Goal: Task Accomplishment & Management: Use online tool/utility

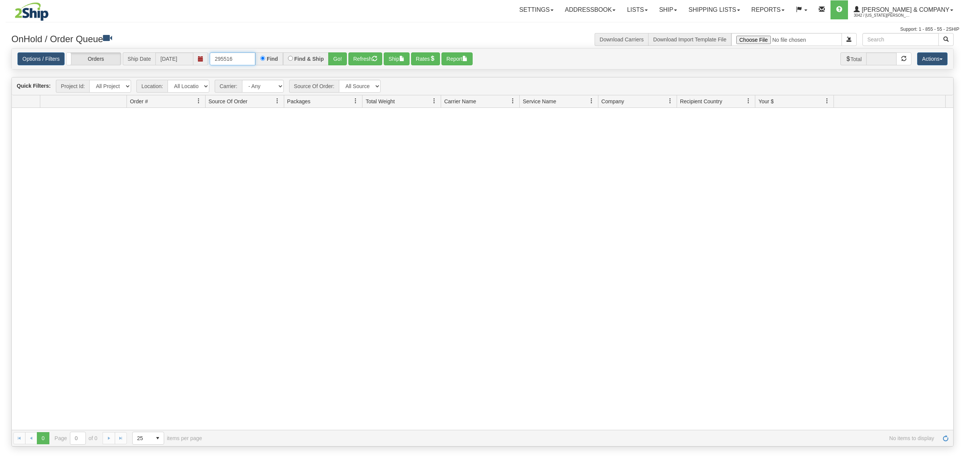
drag, startPoint x: 242, startPoint y: 56, endPoint x: 140, endPoint y: 59, distance: 102.6
click at [140, 59] on div "Options / Filters Group Shipments Orders Ship Date [DATE] 295516 Find Find & Sh…" at bounding box center [482, 58] width 930 height 13
type input "902852"
click at [337, 61] on button "Go!" at bounding box center [337, 58] width 19 height 13
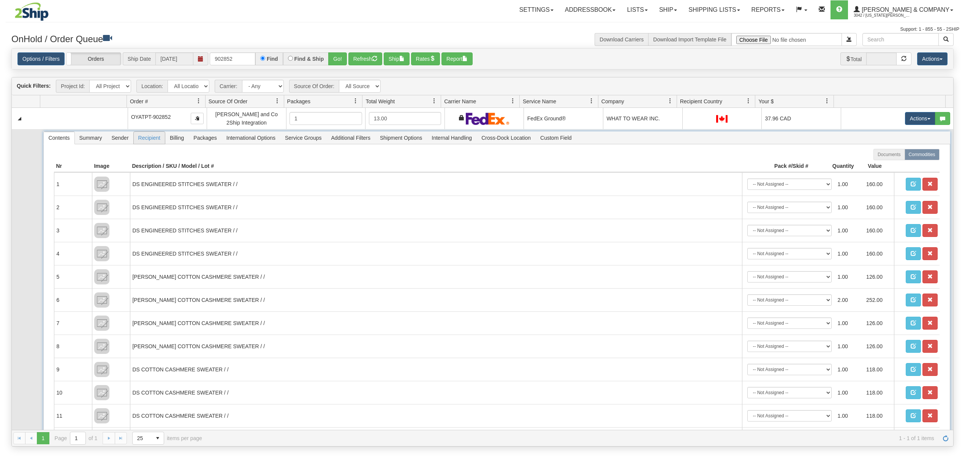
click at [150, 140] on span "Recipient" at bounding box center [149, 138] width 31 height 12
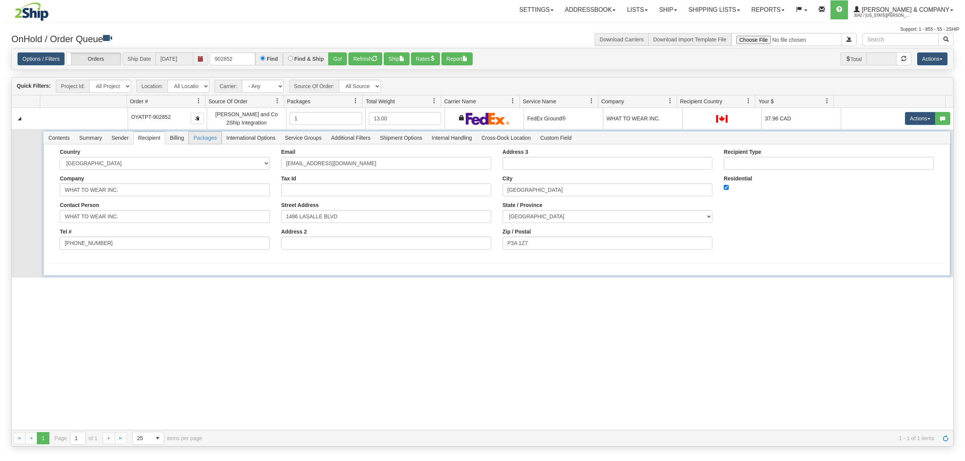
click at [214, 138] on span "Packages" at bounding box center [205, 138] width 32 height 12
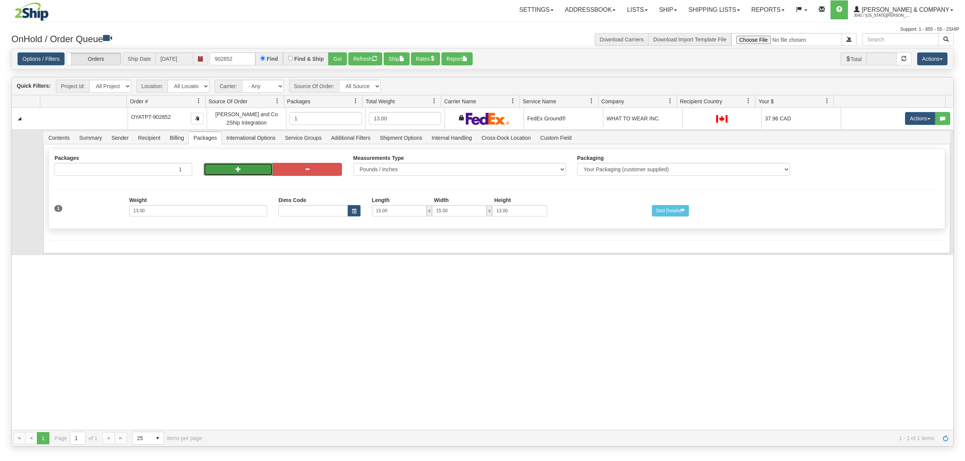
click at [227, 166] on button "button" at bounding box center [238, 169] width 69 height 13
radio input "true"
type input "2"
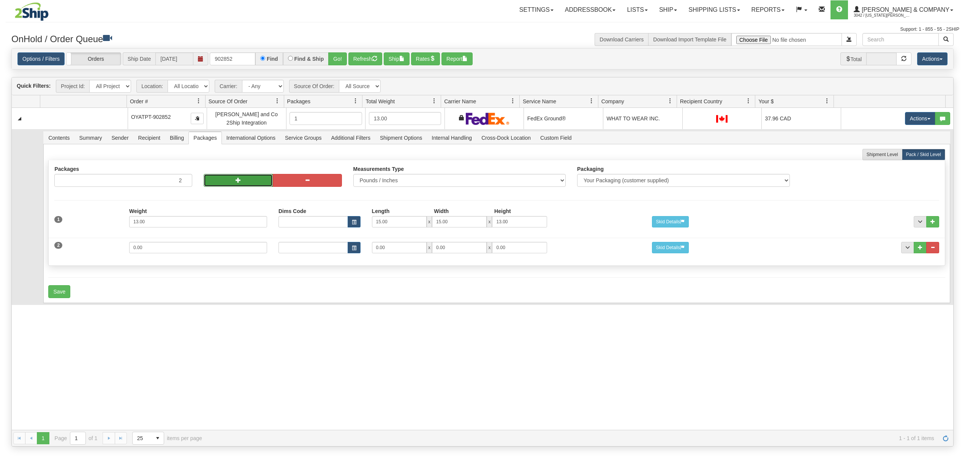
click at [227, 178] on button "button" at bounding box center [238, 180] width 69 height 13
type input "3"
click at [227, 178] on button "button" at bounding box center [238, 180] width 69 height 13
type input "4"
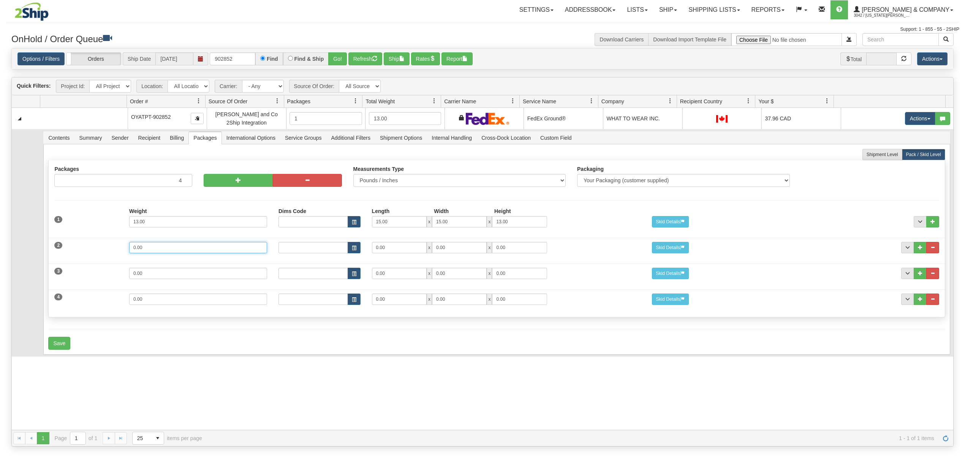
drag, startPoint x: 154, startPoint y: 247, endPoint x: 76, endPoint y: 251, distance: 78.0
click at [76, 251] on div "2 Weight 0.00 Dims Code Length Width Height 0.00 x 0.00 x" at bounding box center [497, 246] width 896 height 25
type input "11"
type input "15"
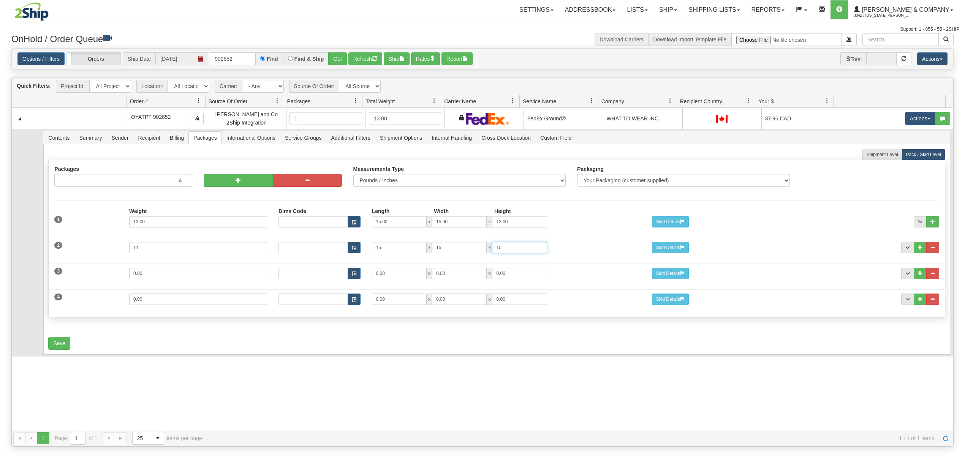
type input "15"
drag, startPoint x: 154, startPoint y: 285, endPoint x: 132, endPoint y: 283, distance: 21.8
click at [129, 284] on div "Weight 0.00" at bounding box center [197, 276] width 149 height 17
drag, startPoint x: 149, startPoint y: 277, endPoint x: 101, endPoint y: 277, distance: 48.2
click at [101, 277] on div "3 Weight 0.00 Dims Code Length Width Height 0.00 x 0.00 x" at bounding box center [497, 272] width 896 height 25
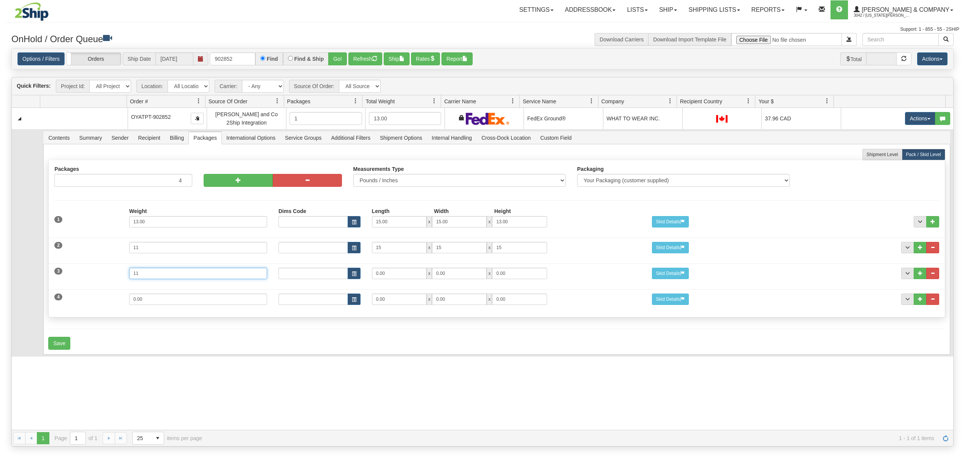
type input "11"
type input "15"
drag, startPoint x: 159, startPoint y: 303, endPoint x: 115, endPoint y: 308, distance: 43.6
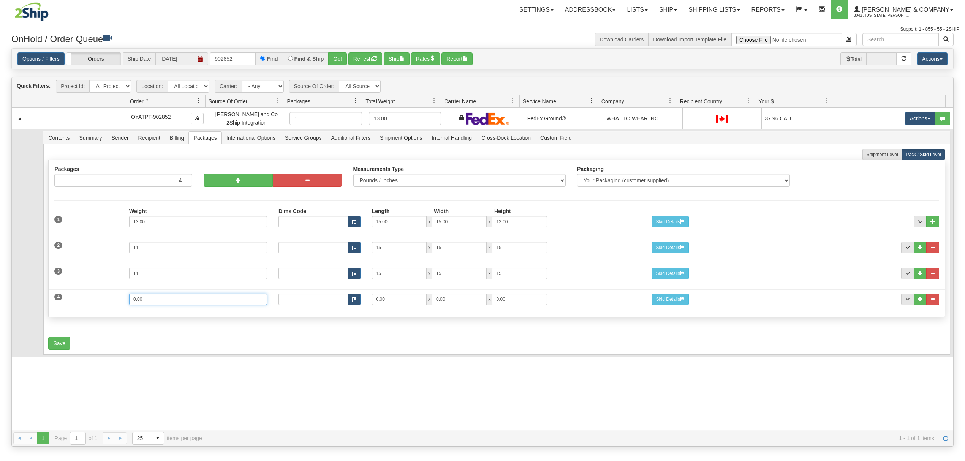
click at [115, 308] on div "4 Weight 0.00 Dims Code Length Width Height 0.00 x 0.00 x" at bounding box center [497, 298] width 896 height 25
type input "6"
type input "15"
type input "7"
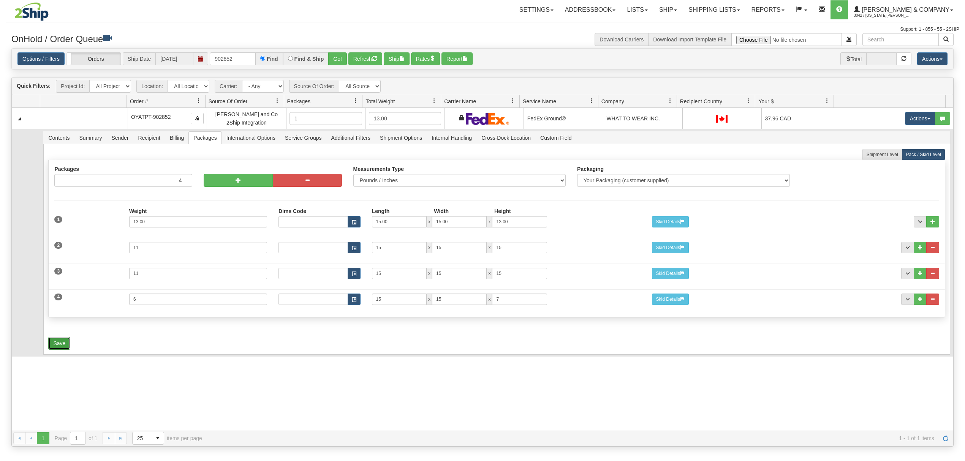
click at [68, 347] on button "Save" at bounding box center [59, 343] width 22 height 13
click at [153, 141] on span "Recipient" at bounding box center [149, 138] width 31 height 12
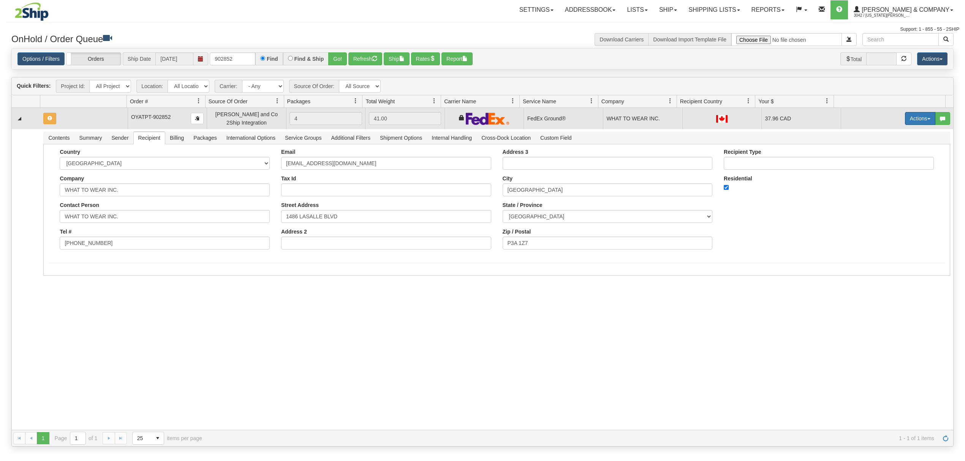
click at [906, 119] on button "Actions" at bounding box center [920, 118] width 30 height 13
click at [887, 153] on span "Rate All Services" at bounding box center [905, 153] width 46 height 6
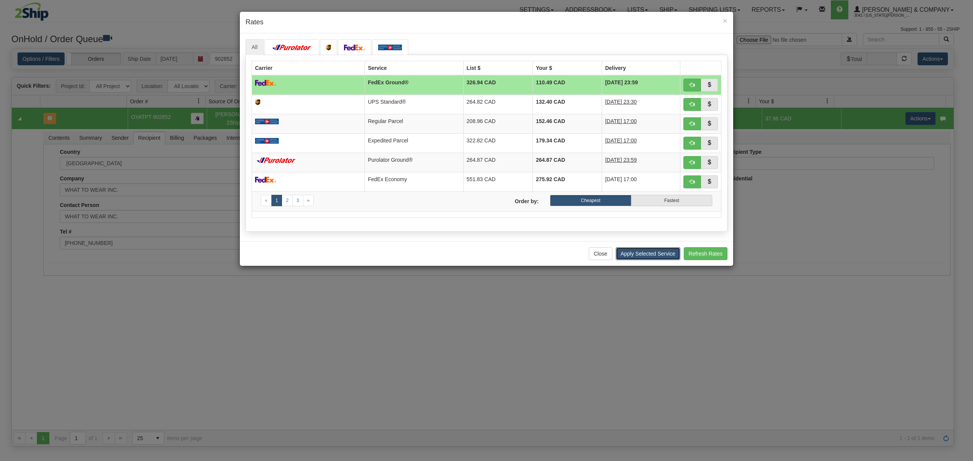
click at [648, 257] on button "Apply Selected Service" at bounding box center [647, 253] width 65 height 13
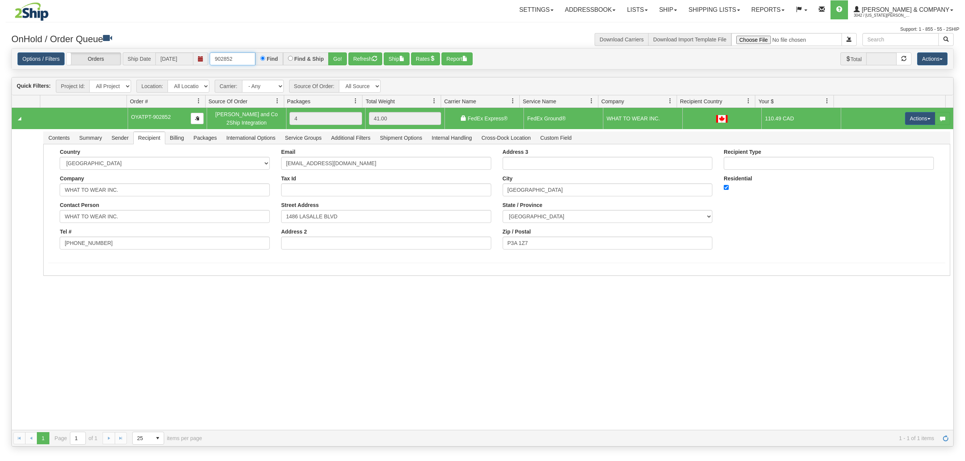
drag, startPoint x: 237, startPoint y: 59, endPoint x: 185, endPoint y: 66, distance: 52.6
click at [185, 66] on div "Options / Filters Group Shipments Orders Ship Date [DATE] 902852 Find Find & Sh…" at bounding box center [482, 59] width 941 height 21
type input "902939"
click at [339, 60] on button "Go!" at bounding box center [337, 58] width 19 height 13
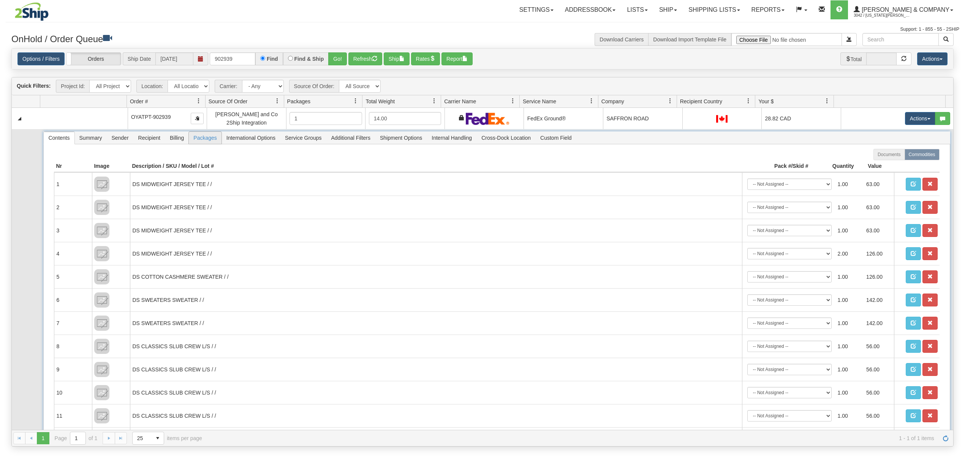
click at [206, 143] on span "Packages" at bounding box center [205, 138] width 32 height 12
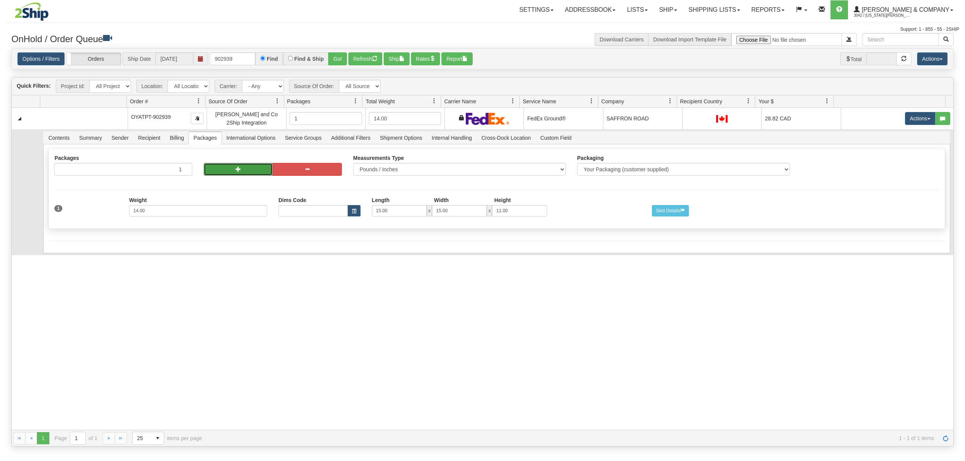
click at [228, 172] on button "button" at bounding box center [238, 169] width 69 height 13
radio input "true"
type input "2"
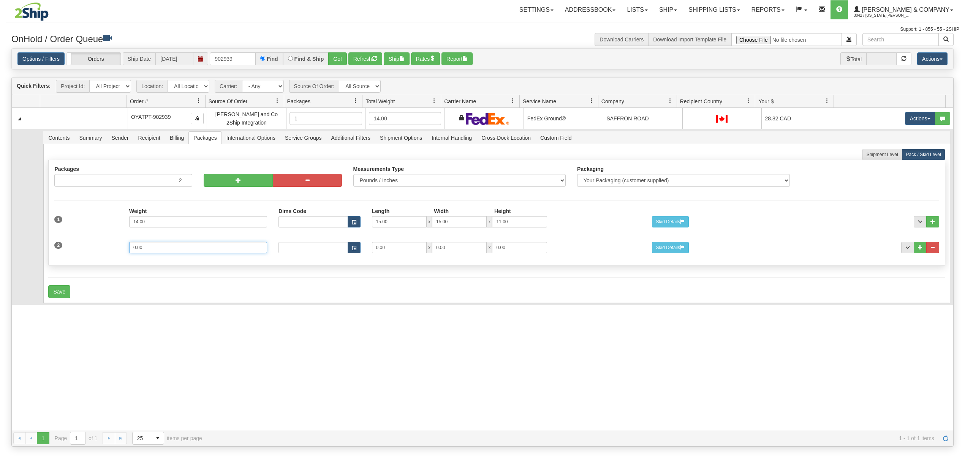
drag, startPoint x: 160, startPoint y: 249, endPoint x: 81, endPoint y: 255, distance: 79.6
click at [81, 255] on div "2 Weight 0.00 Dims Code Length Width Height 0.00 x 0.00 x" at bounding box center [497, 246] width 896 height 25
type input "14"
type input "15"
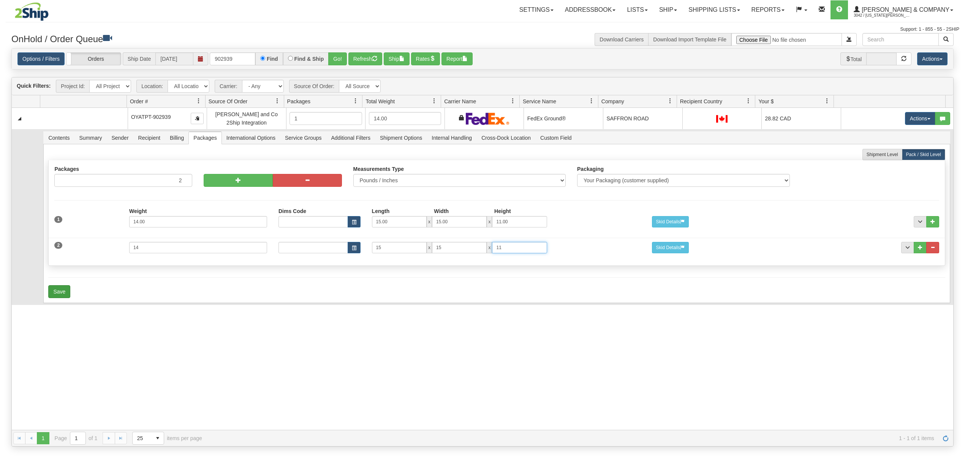
type input "11"
click at [63, 292] on button "Save" at bounding box center [59, 291] width 22 height 13
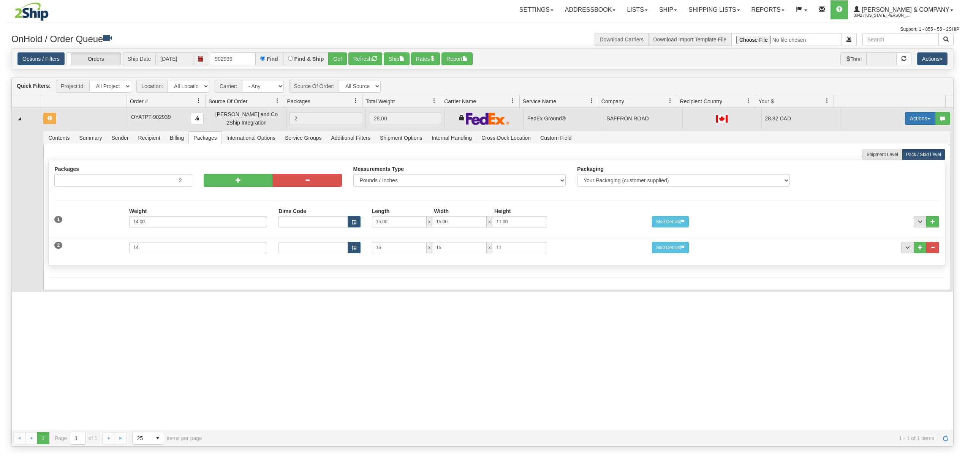
click at [905, 120] on button "Actions" at bounding box center [920, 118] width 30 height 13
click at [883, 152] on span "Rate All Services" at bounding box center [905, 153] width 46 height 6
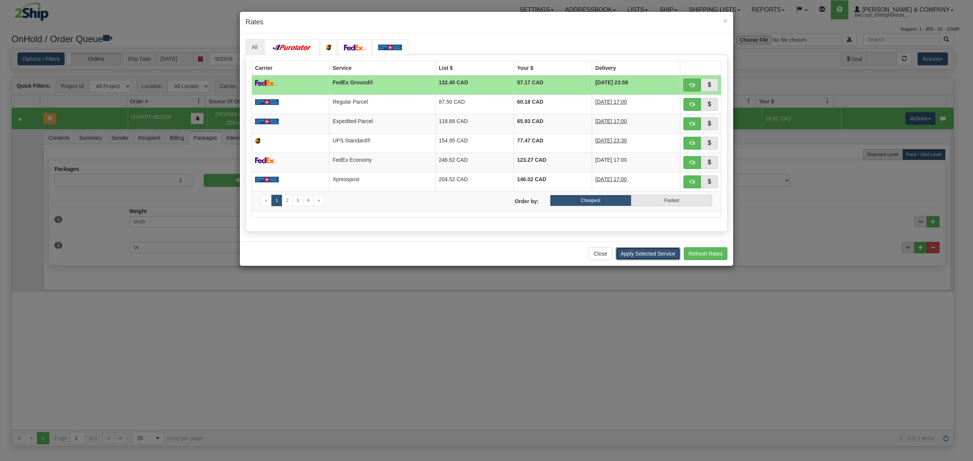
click at [650, 253] on button "Apply Selected Service" at bounding box center [647, 253] width 65 height 13
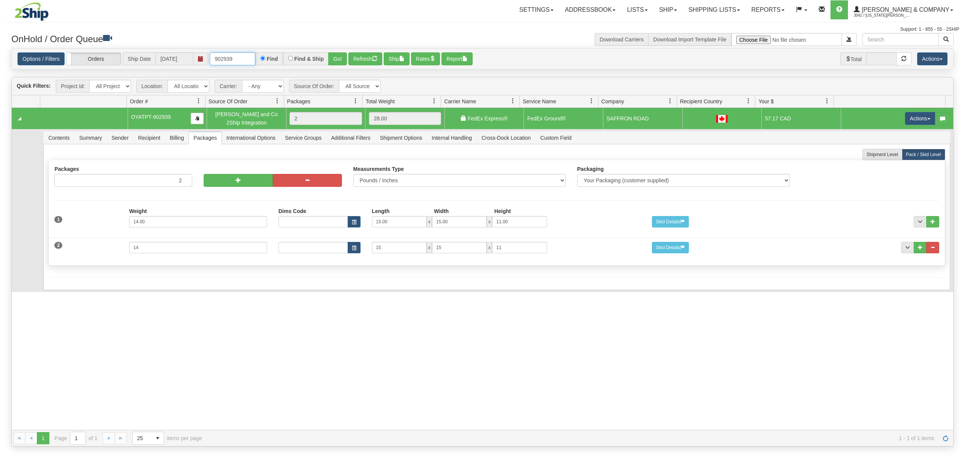
drag, startPoint x: 244, startPoint y: 65, endPoint x: 181, endPoint y: 65, distance: 62.7
click at [181, 65] on div "Options / Filters Group Shipments Orders Ship Date [DATE] 902939 Find Find & Sh…" at bounding box center [482, 58] width 930 height 13
type input "902935"
click at [336, 66] on div "Options / Filters Group Shipments Orders Ship Date [DATE] 902935 Find Find & Sh…" at bounding box center [482, 59] width 941 height 21
click at [339, 59] on button "Go!" at bounding box center [337, 58] width 19 height 13
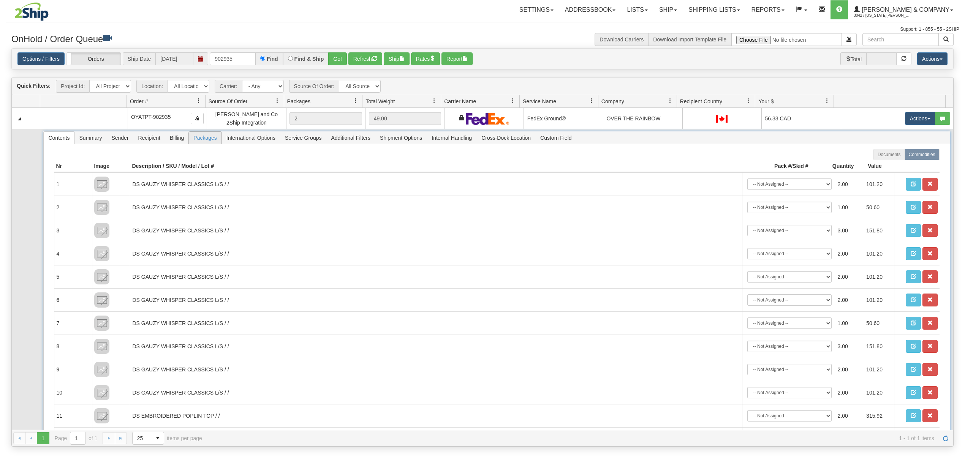
click at [202, 137] on span "Packages" at bounding box center [205, 138] width 32 height 12
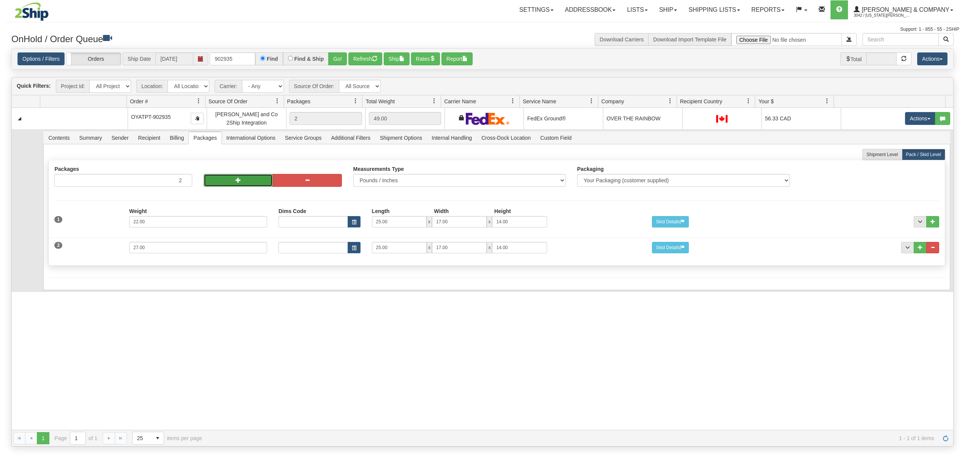
click at [234, 176] on button "button" at bounding box center [238, 180] width 69 height 13
type input "4"
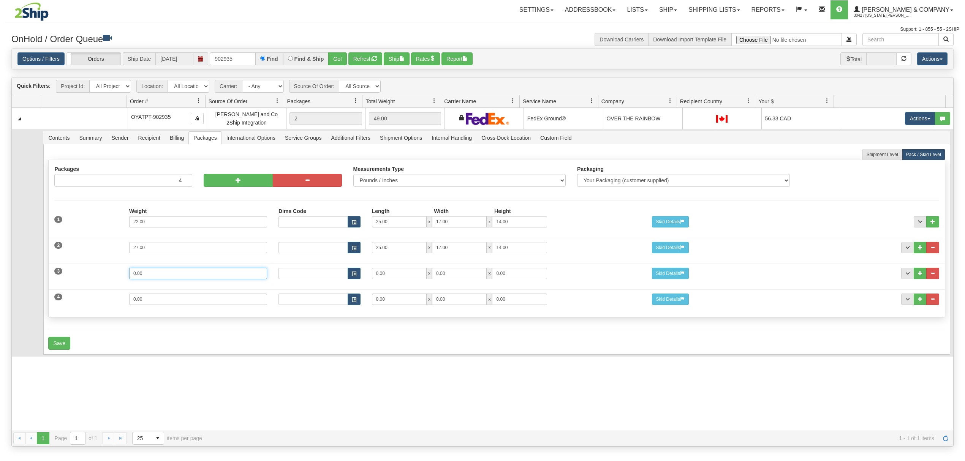
drag, startPoint x: 168, startPoint y: 278, endPoint x: 108, endPoint y: 277, distance: 60.0
click at [108, 277] on div "3 Weight 0.00 Dims Code Length Width Height 0.00 x 0.00 x" at bounding box center [497, 272] width 896 height 25
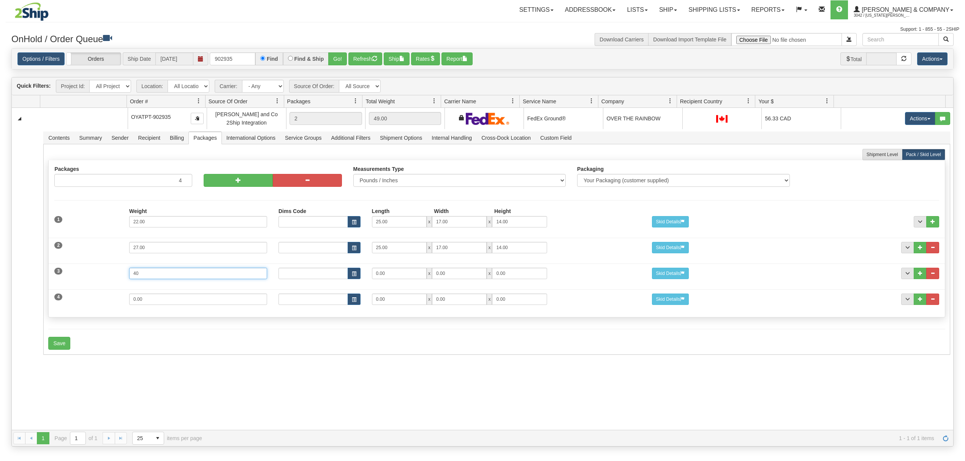
type input "40"
type input "25"
type input "17"
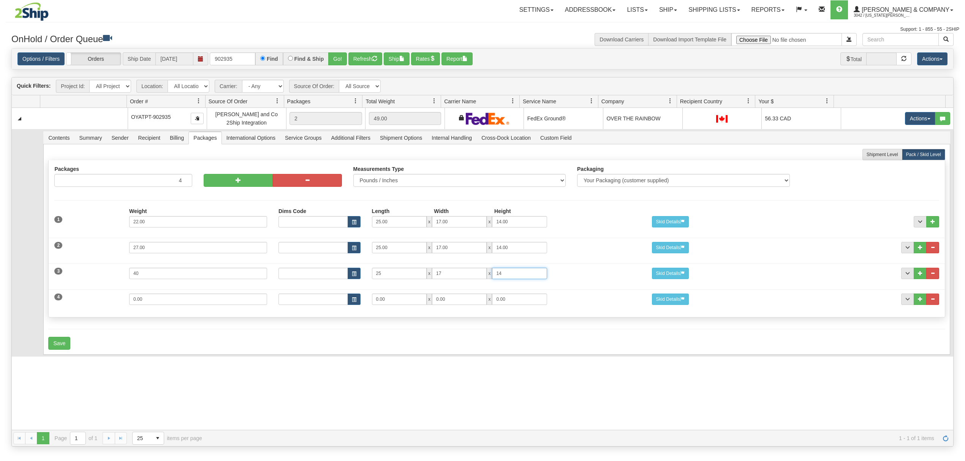
type input "14"
drag, startPoint x: 157, startPoint y: 304, endPoint x: 54, endPoint y: 309, distance: 103.8
click at [54, 308] on div "4 Weight 0.00 Dims Code Length Width Height 0.00 x 0.00 x" at bounding box center [497, 298] width 896 height 25
type input "26"
type input "15"
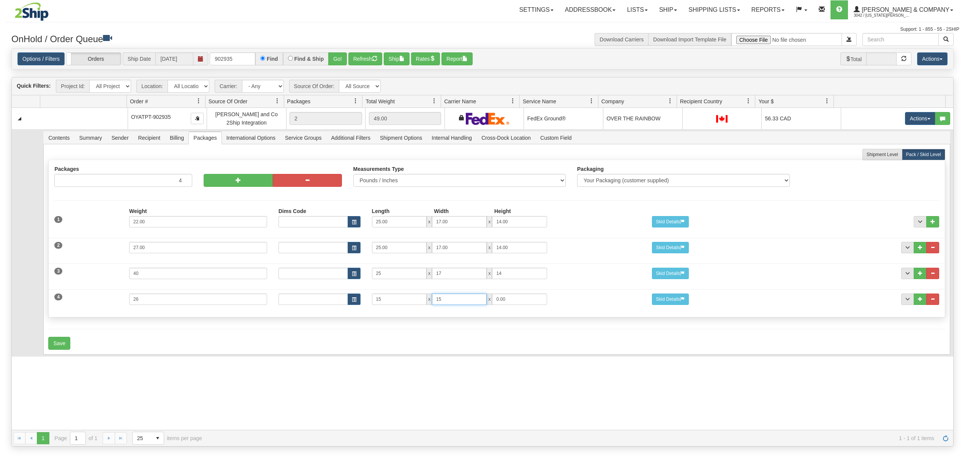
type input "15"
click at [55, 345] on button "Save" at bounding box center [59, 343] width 22 height 13
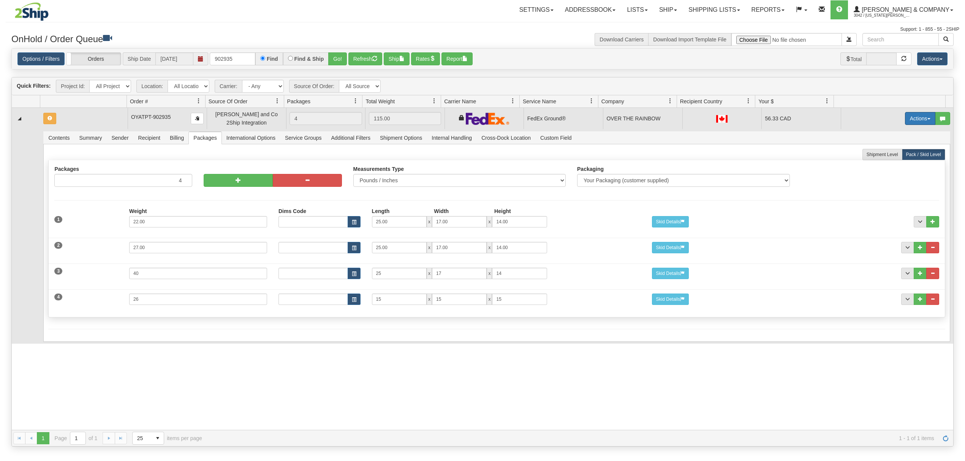
click at [915, 122] on button "Actions" at bounding box center [920, 118] width 30 height 13
click at [889, 153] on span "Rate All Services" at bounding box center [905, 153] width 46 height 6
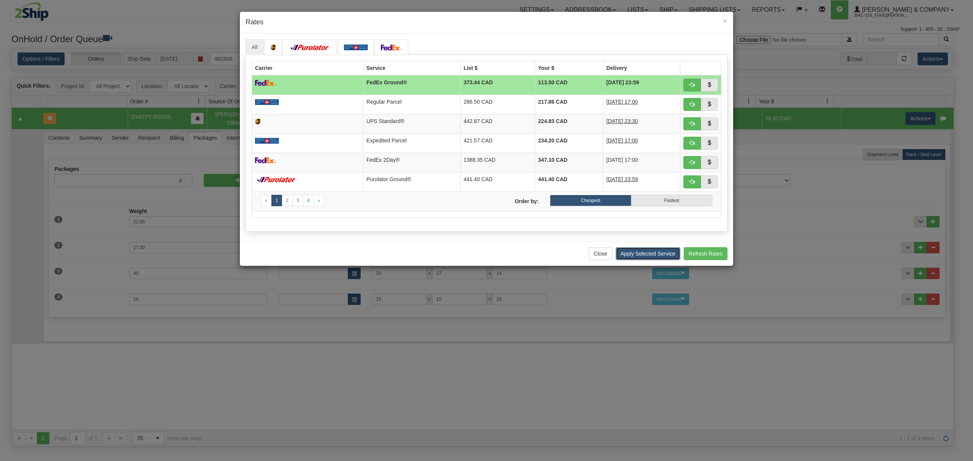
click at [663, 260] on button "Apply Selected Service" at bounding box center [647, 253] width 65 height 13
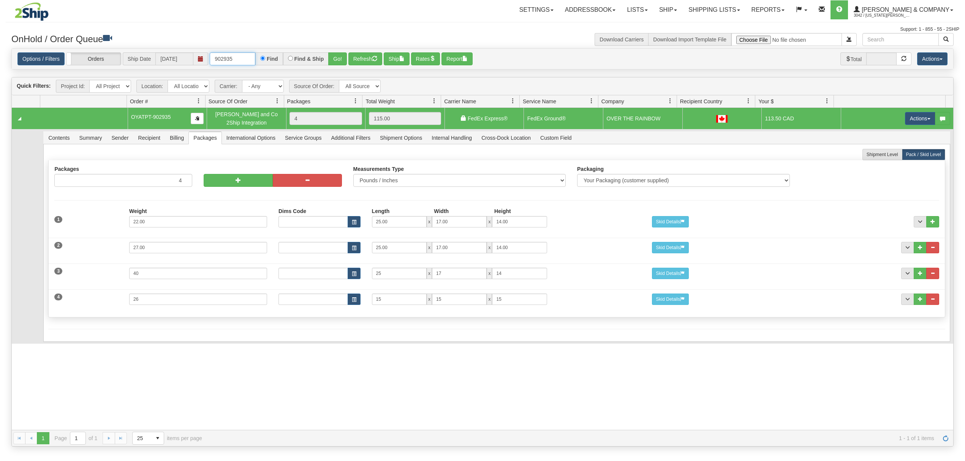
drag, startPoint x: 247, startPoint y: 61, endPoint x: 183, endPoint y: 61, distance: 63.8
click at [183, 61] on div "Options / Filters Group Shipments Orders Ship Date [DATE] 902935 Find Find & Sh…" at bounding box center [482, 58] width 930 height 13
type input "902920"
click at [335, 64] on button "Go!" at bounding box center [337, 58] width 19 height 13
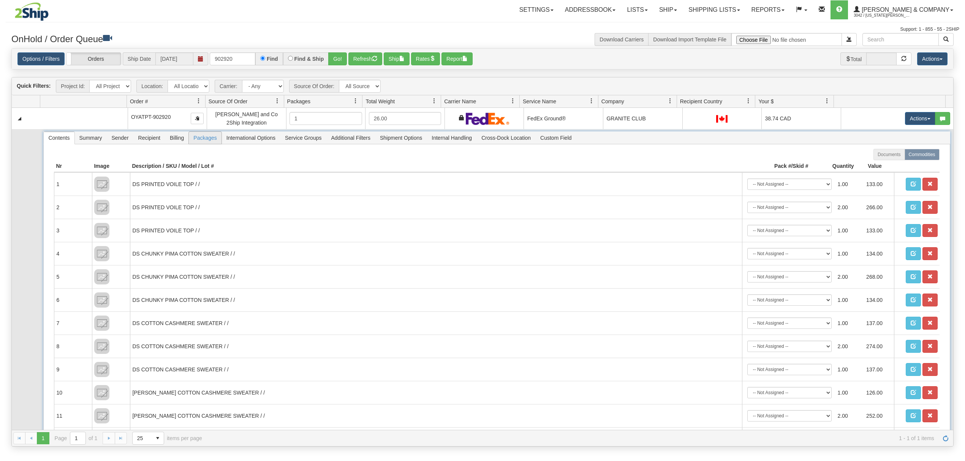
click at [208, 139] on span "Packages" at bounding box center [205, 138] width 32 height 12
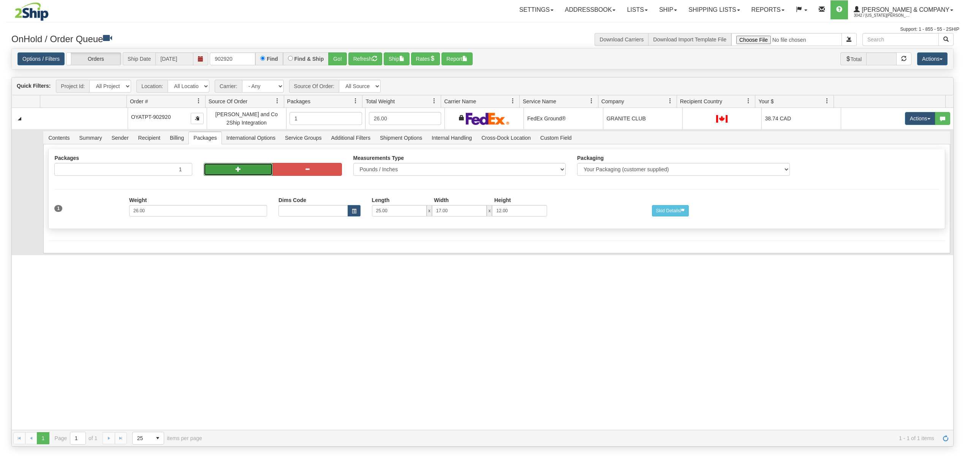
click at [244, 176] on button "button" at bounding box center [238, 169] width 69 height 13
radio input "true"
type input "2"
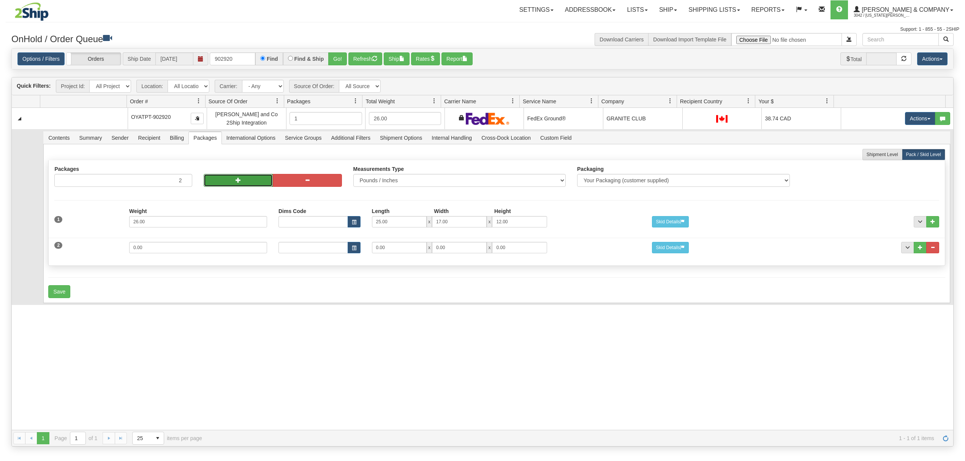
click at [244, 178] on button "button" at bounding box center [238, 180] width 69 height 13
type input "3"
click at [244, 178] on button "button" at bounding box center [238, 180] width 69 height 13
type input "4"
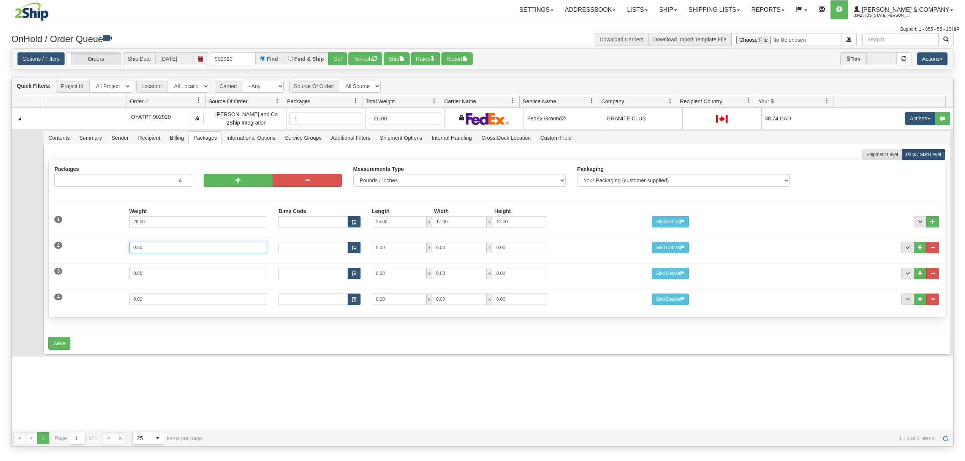
drag, startPoint x: 160, startPoint y: 250, endPoint x: 109, endPoint y: 250, distance: 50.9
click at [109, 250] on div "2 Weight 0.00 Dims Code Length Width Height 0.00 x 0.00 x" at bounding box center [497, 246] width 896 height 25
type input "19"
type input "25"
type input "17"
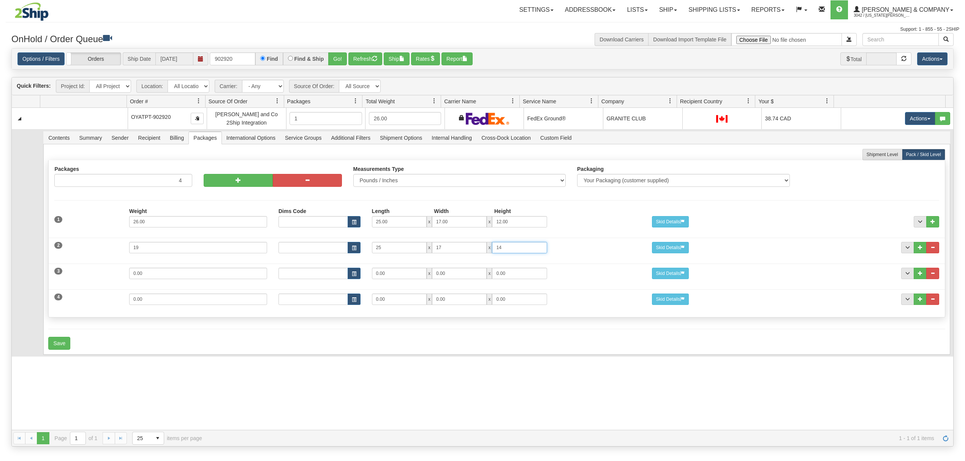
type input "14"
drag, startPoint x: 111, startPoint y: 269, endPoint x: 96, endPoint y: 269, distance: 14.4
click at [96, 269] on div "3 Weight 0.00 Dims Code Length Width Height 0.00 x 0.00 x" at bounding box center [497, 272] width 896 height 25
type input "12"
type input "15"
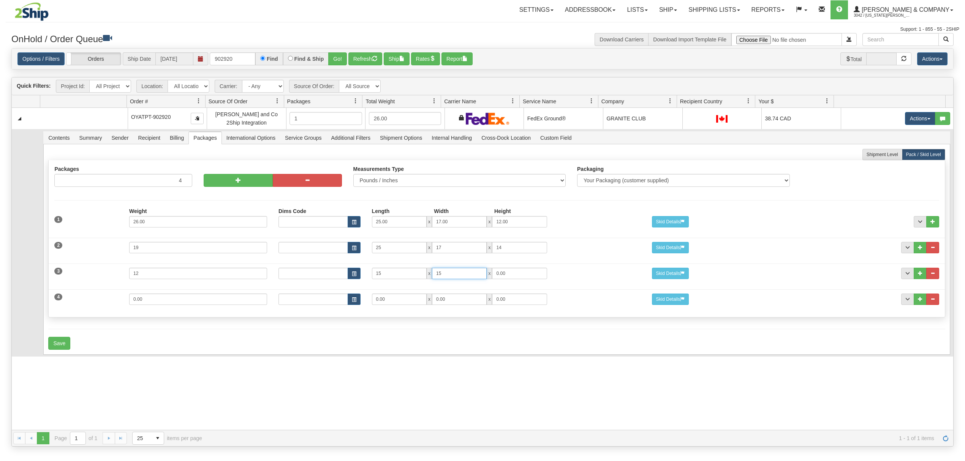
type input "15"
type input "13"
drag, startPoint x: 169, startPoint y: 299, endPoint x: 78, endPoint y: 302, distance: 90.9
click at [78, 302] on div "4 Weight 0.00 Dims Code Length Width Height 0.00 x 0.00 x" at bounding box center [497, 298] width 896 height 25
type input "22"
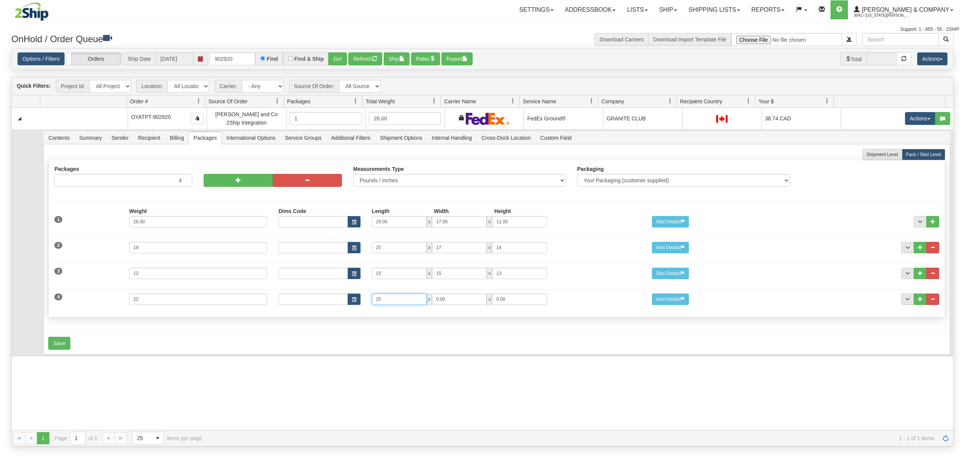
type input "25"
type input "17"
type input "11"
click at [63, 346] on button "Save" at bounding box center [59, 343] width 22 height 13
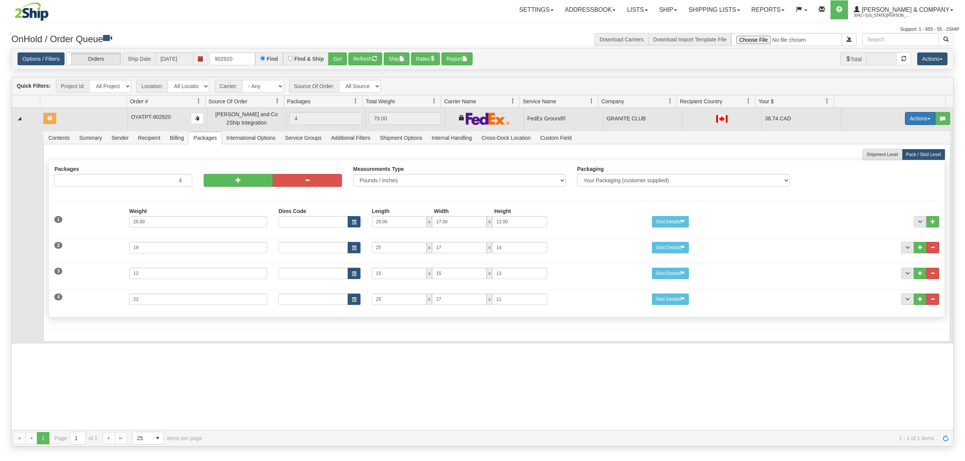
click at [914, 118] on button "Actions" at bounding box center [920, 118] width 30 height 13
click at [902, 152] on span "Rate All Services" at bounding box center [905, 153] width 46 height 6
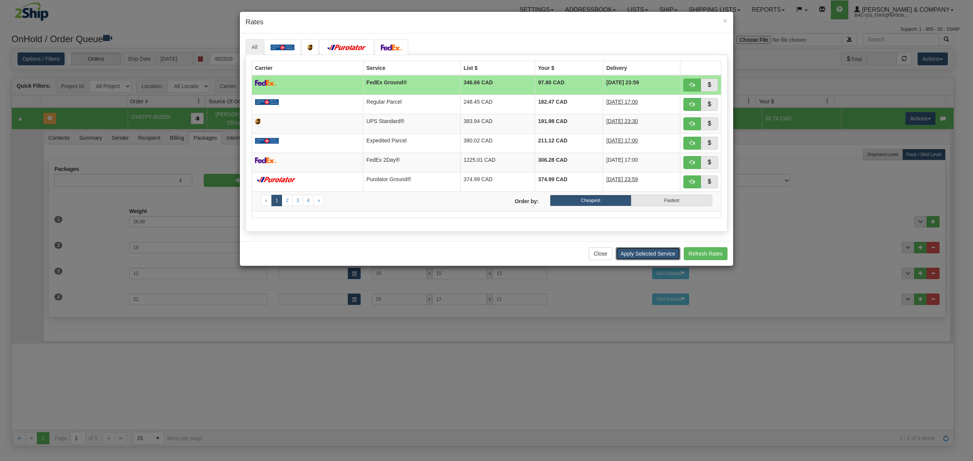
drag, startPoint x: 658, startPoint y: 255, endPoint x: 647, endPoint y: 239, distance: 19.8
click at [653, 245] on div "Close Apply Selected Service Refresh Rates" at bounding box center [486, 253] width 493 height 25
click at [652, 260] on button "Apply Selected Service" at bounding box center [647, 253] width 65 height 13
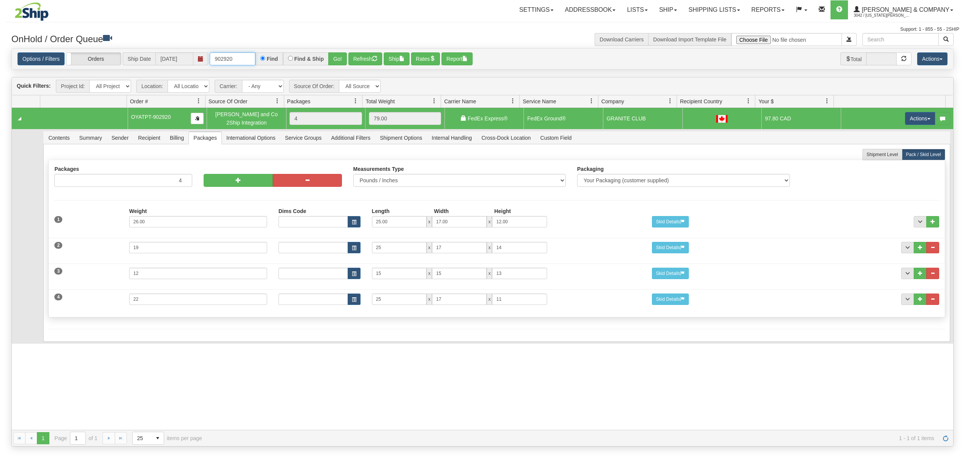
drag, startPoint x: 239, startPoint y: 59, endPoint x: 186, endPoint y: 64, distance: 52.6
click at [186, 64] on div "Options / Filters Group Shipments Orders Ship Date [DATE] 902920 Find Find & Sh…" at bounding box center [482, 58] width 930 height 13
type input "902962"
drag, startPoint x: 323, startPoint y: 65, endPoint x: 327, endPoint y: 65, distance: 4.6
click at [324, 65] on div "Find & Ship" at bounding box center [306, 58] width 46 height 13
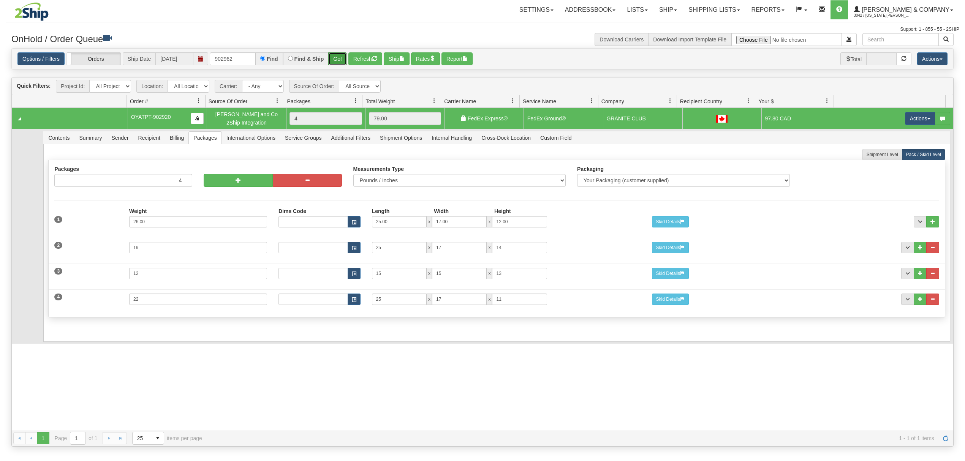
click at [341, 62] on button "Go!" at bounding box center [337, 58] width 19 height 13
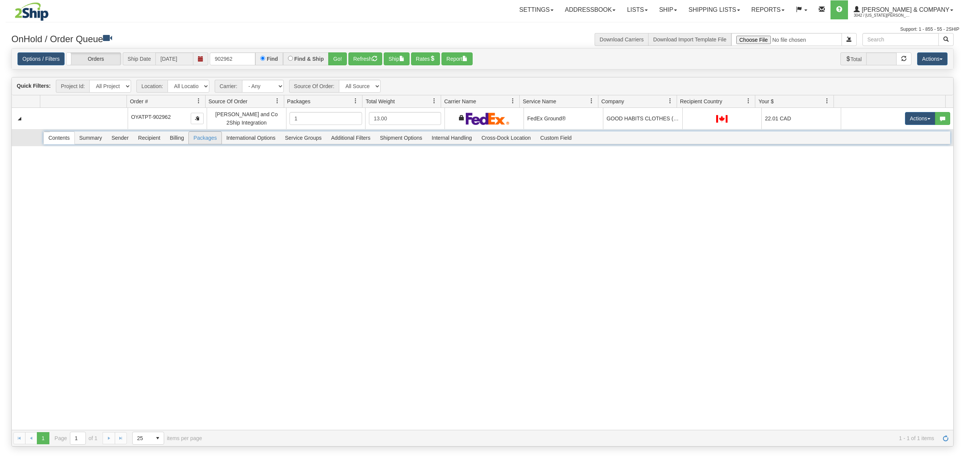
click at [208, 140] on span "Packages" at bounding box center [205, 138] width 32 height 12
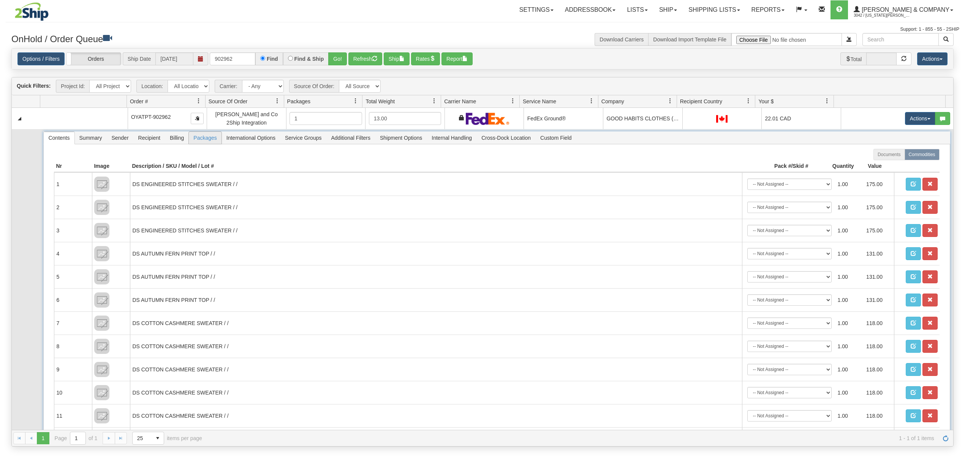
click at [208, 140] on span "Packages" at bounding box center [205, 138] width 32 height 12
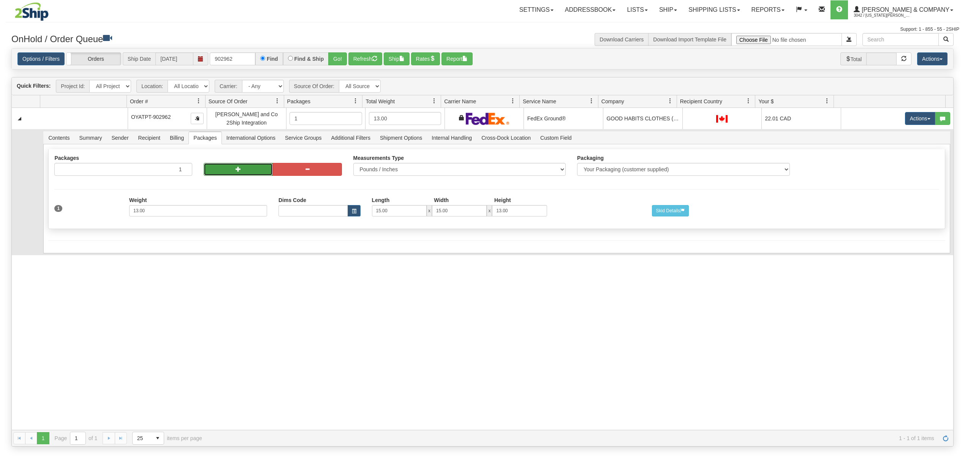
click at [225, 169] on button "button" at bounding box center [238, 169] width 69 height 13
radio input "true"
type input "2"
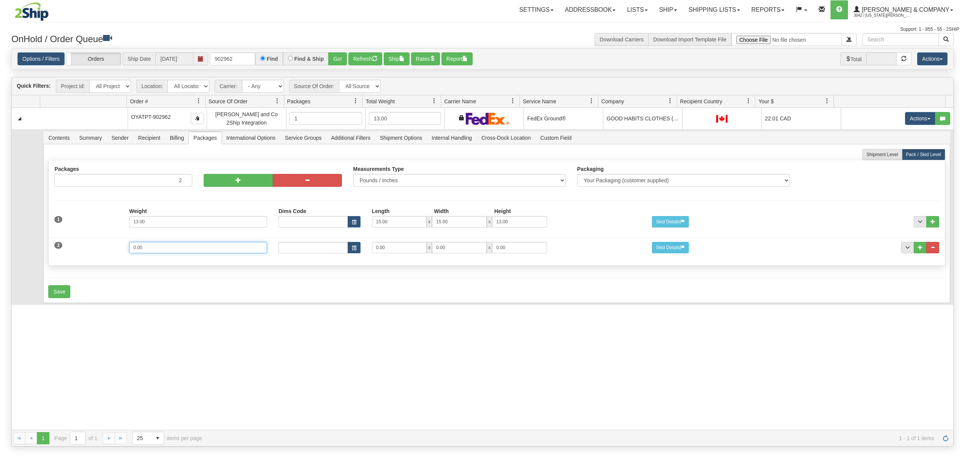
drag, startPoint x: 153, startPoint y: 251, endPoint x: 78, endPoint y: 267, distance: 77.1
click at [78, 266] on div "Packages 2 2 Measurements Type" at bounding box center [496, 213] width 897 height 106
type input "11"
type input "13"
type input "10"
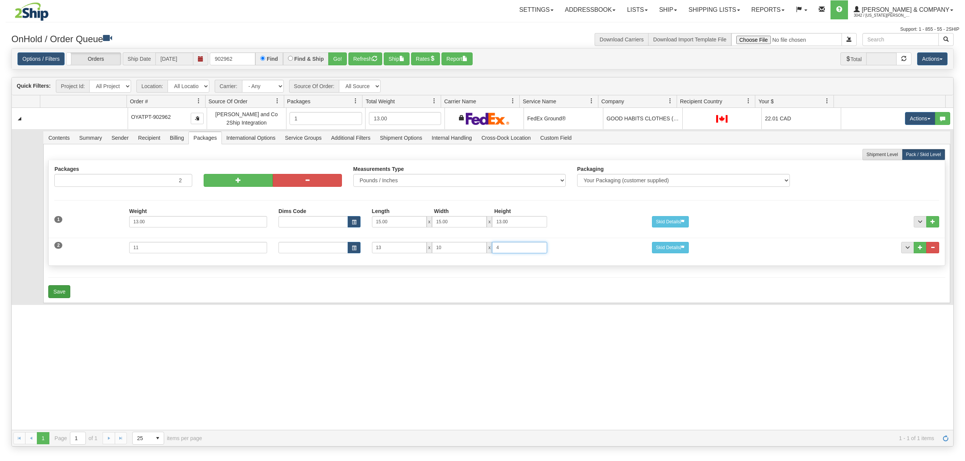
type input "4"
click at [66, 298] on button "Save" at bounding box center [59, 291] width 22 height 13
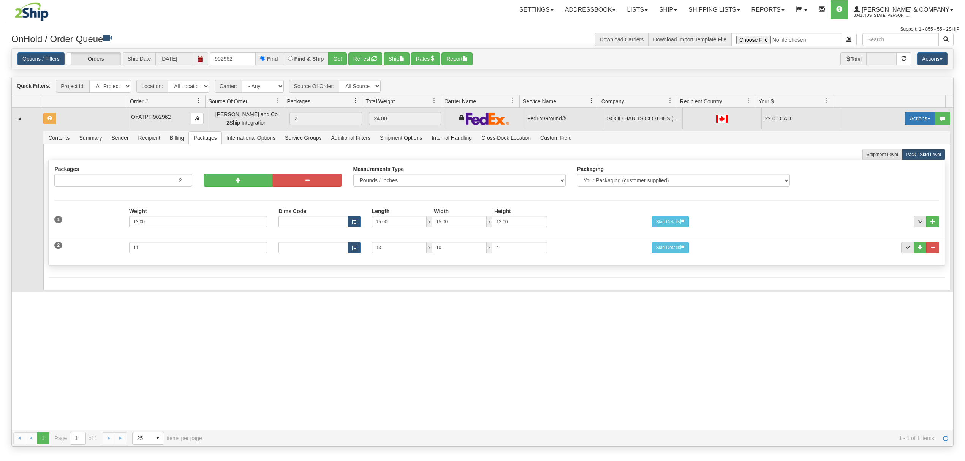
click at [912, 119] on button "Actions" at bounding box center [920, 118] width 30 height 13
click at [897, 152] on span "Rate All Services" at bounding box center [905, 153] width 46 height 6
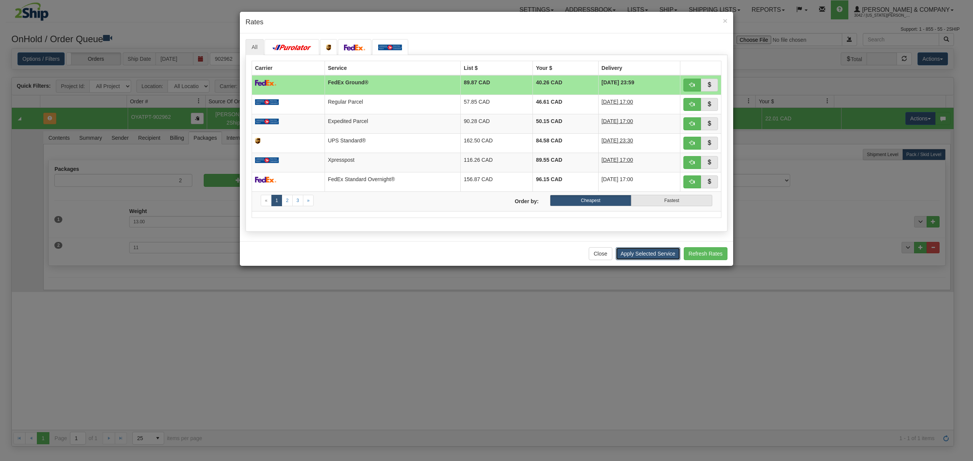
click at [637, 255] on button "Apply Selected Service" at bounding box center [647, 253] width 65 height 13
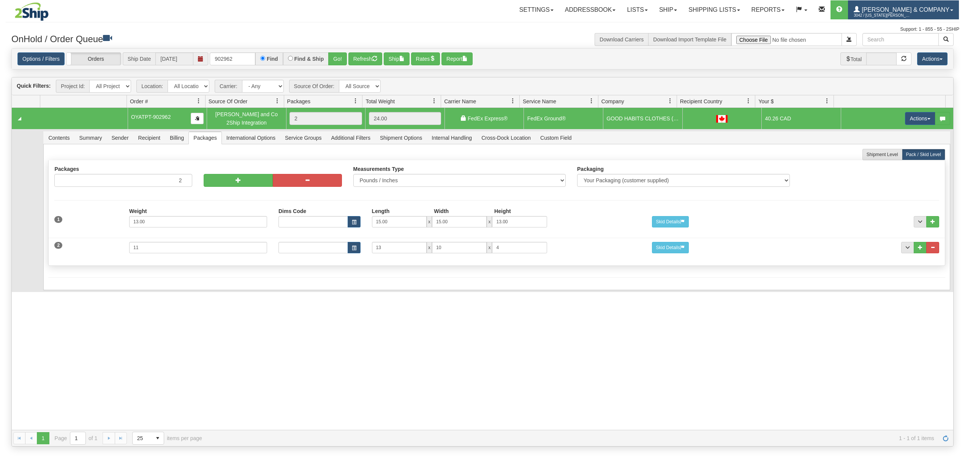
click at [923, 8] on span "[PERSON_NAME] & Company" at bounding box center [905, 9] width 90 height 6
click at [912, 48] on span "LOG OUT" at bounding box center [908, 46] width 24 height 6
